Goal: Transaction & Acquisition: Purchase product/service

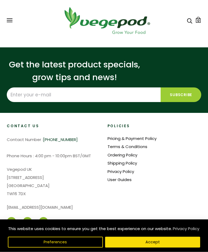
scroll to position [1201, 0]
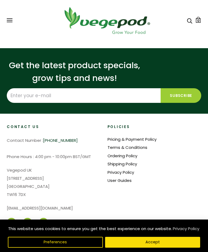
click at [154, 138] on link "Pricing & Payment Policy" at bounding box center [132, 140] width 49 height 6
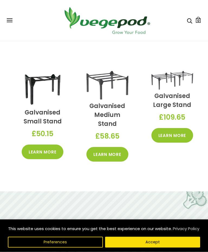
scroll to position [586, 0]
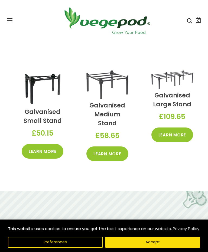
click at [105, 150] on link "Learn More" at bounding box center [107, 154] width 42 height 15
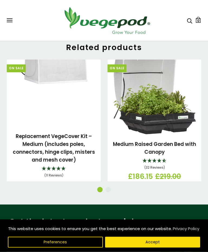
scroll to position [909, 0]
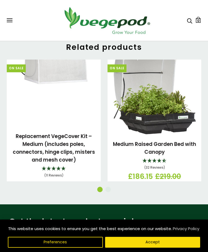
click at [73, 133] on link "Replacement VegeCover Kit – Medium (includes poles, connectors, hinge clips, mi…" at bounding box center [54, 148] width 82 height 31
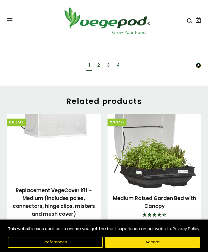
scroll to position [855, 0]
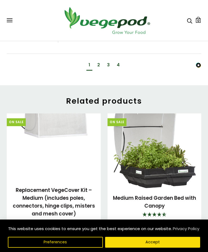
click at [101, 61] on div "2" at bounding box center [98, 66] width 7 height 10
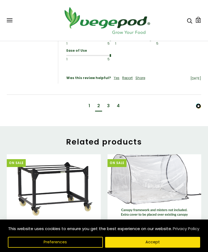
scroll to position [765, 0]
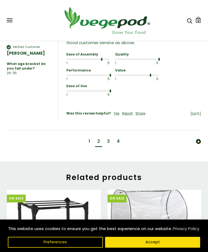
click at [109, 138] on div "3" at bounding box center [108, 141] width 3 height 6
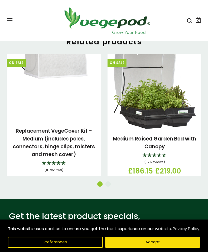
scroll to position [1052, 0]
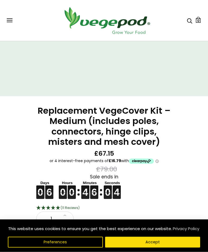
scroll to position [83, 0]
